Goal: Answer question/provide support

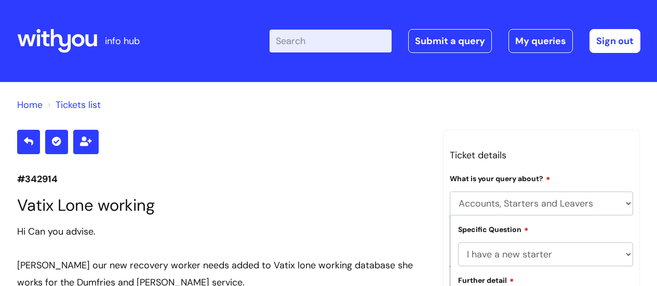
select select "Accounts, Starters and Leavers"
select select "I have a new starter"
select select "Something else"
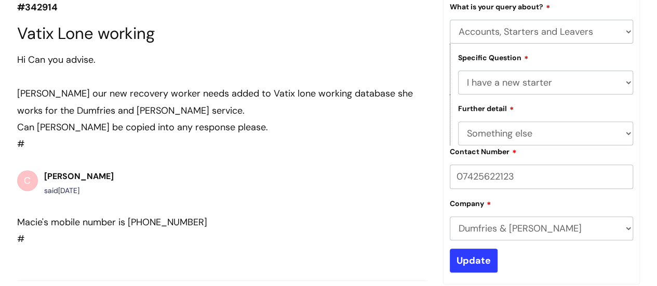
scroll to position [156, 0]
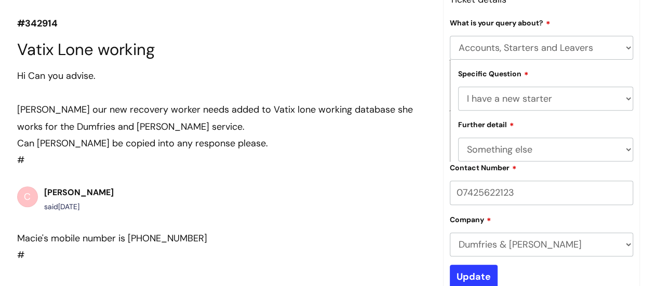
drag, startPoint x: 283, startPoint y: 142, endPoint x: 9, endPoint y: 107, distance: 275.4
copy div "Macie McMillan our new recovery worker needs added to Vatix lone working databa…"
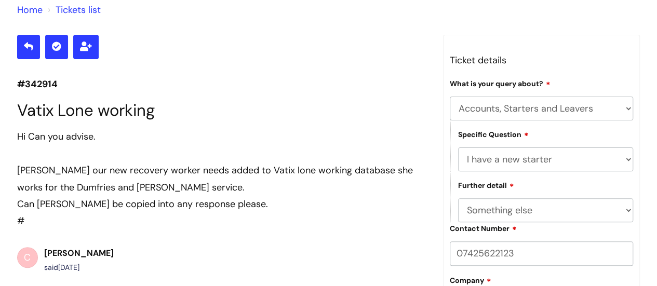
scroll to position [104, 0]
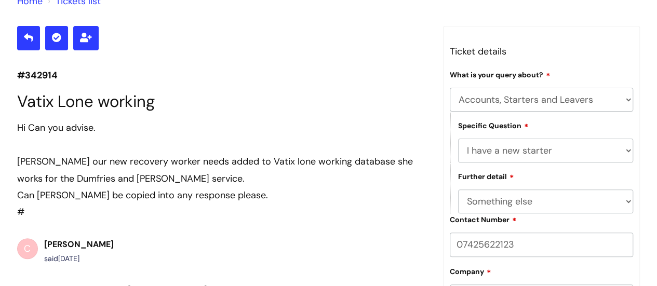
copy div "Macie McMillan our new recovery worker needs added to Vatix lone working databa…"
click at [184, 211] on div "Hi Can you advise. Macie McMillan our new recovery worker needs added to Vatix …" at bounding box center [222, 169] width 410 height 101
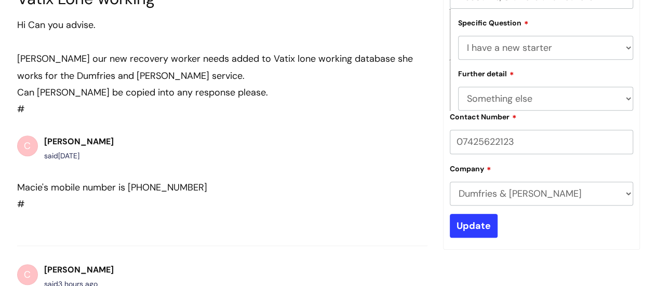
scroll to position [208, 0]
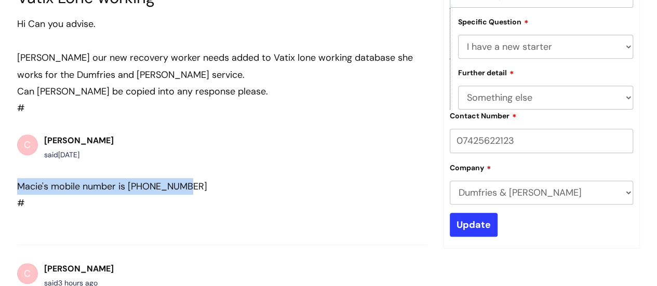
drag, startPoint x: 192, startPoint y: 184, endPoint x: 20, endPoint y: 183, distance: 171.9
click at [20, 183] on div "Macie's mobile number is [PHONE_NUMBER]" at bounding box center [203, 186] width 373 height 17
copy div "Macie's mobile number is [PHONE_NUMBER]"
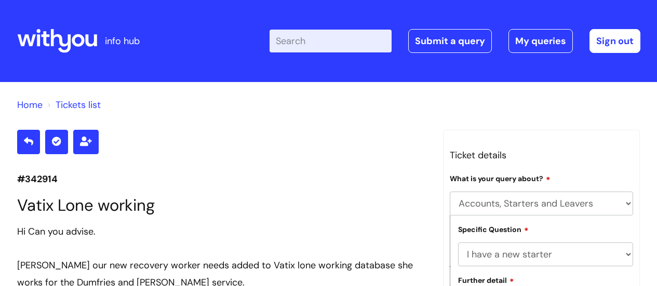
select select "Accounts, Starters and Leavers"
select select "I have a new starter"
select select "Something else"
